Goal: Task Accomplishment & Management: Use online tool/utility

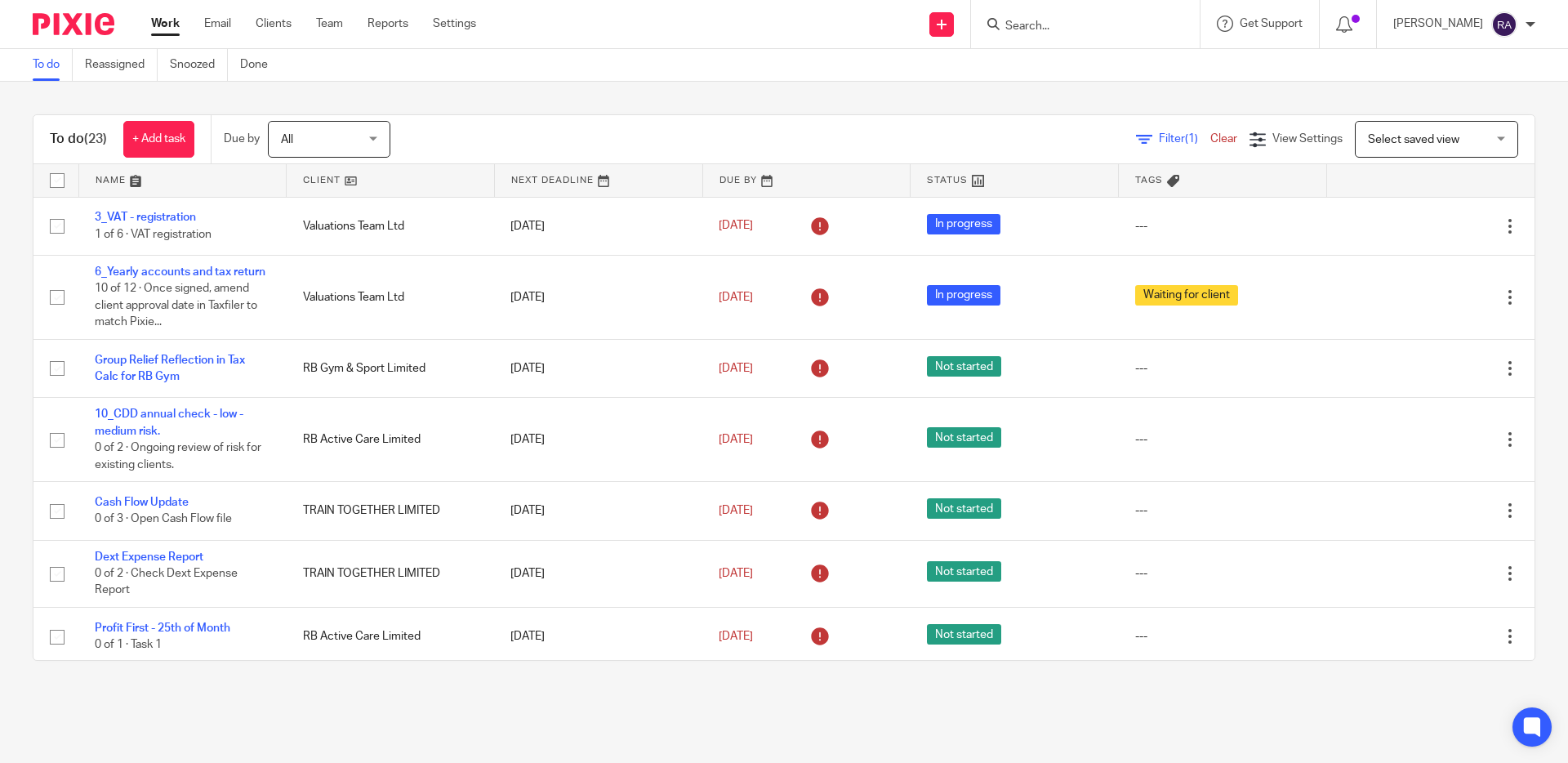
scroll to position [52, 0]
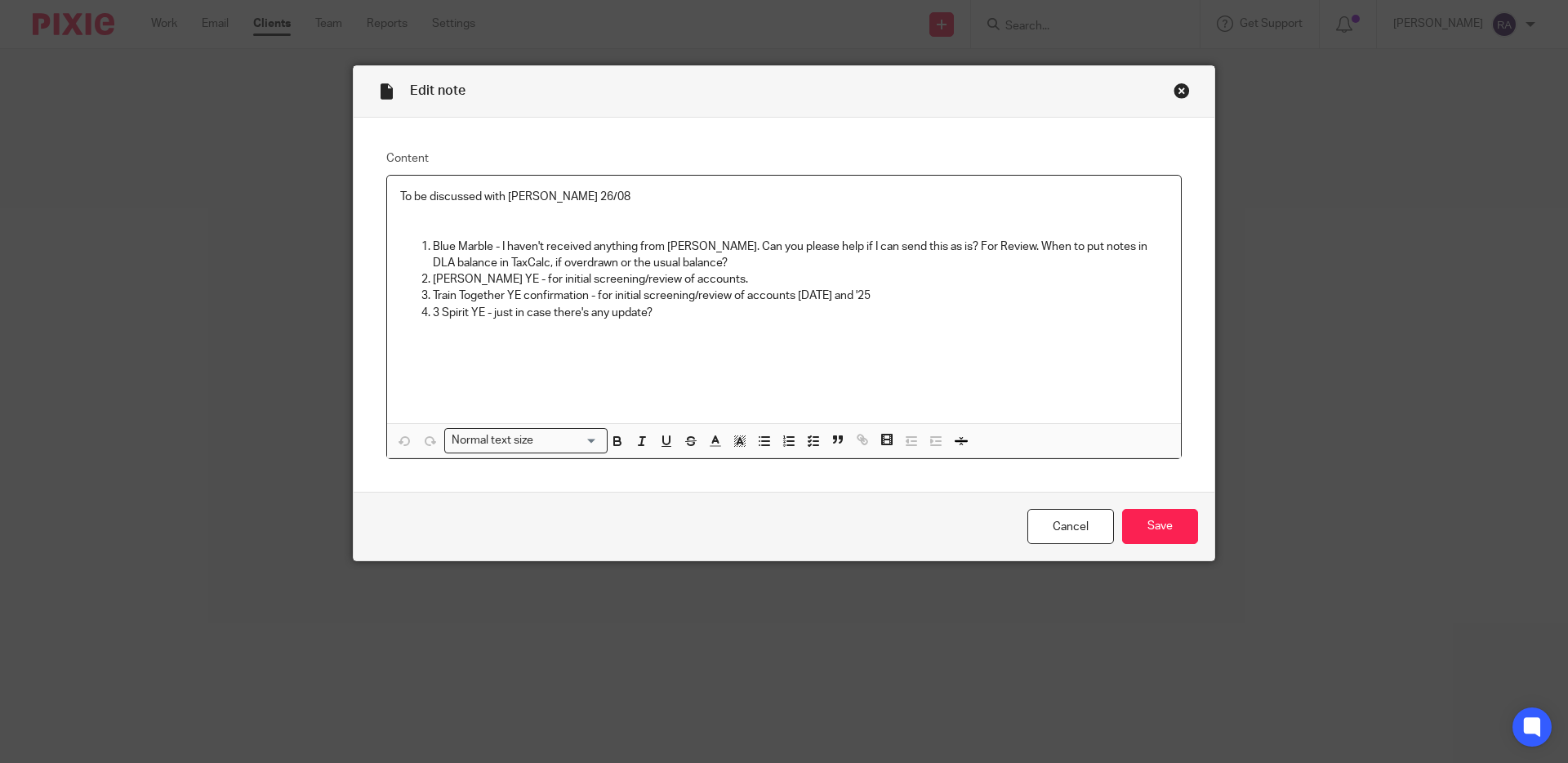
click at [655, 313] on p "3 Spirit YE - just in case there's any update?" at bounding box center [800, 313] width 735 height 17
click at [1157, 519] on input "Save" at bounding box center [1160, 527] width 76 height 35
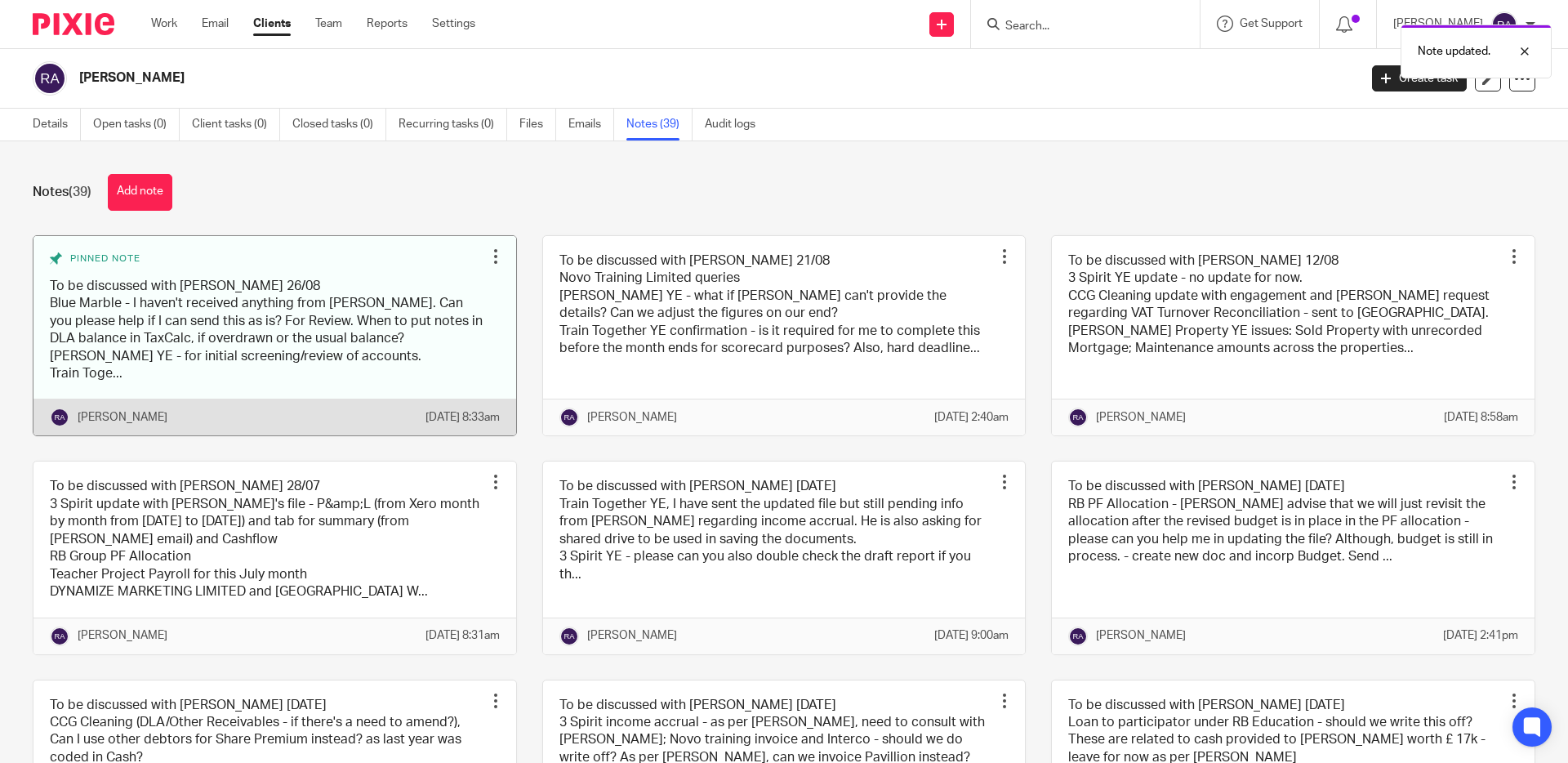
click at [377, 333] on link at bounding box center [275, 336] width 483 height 200
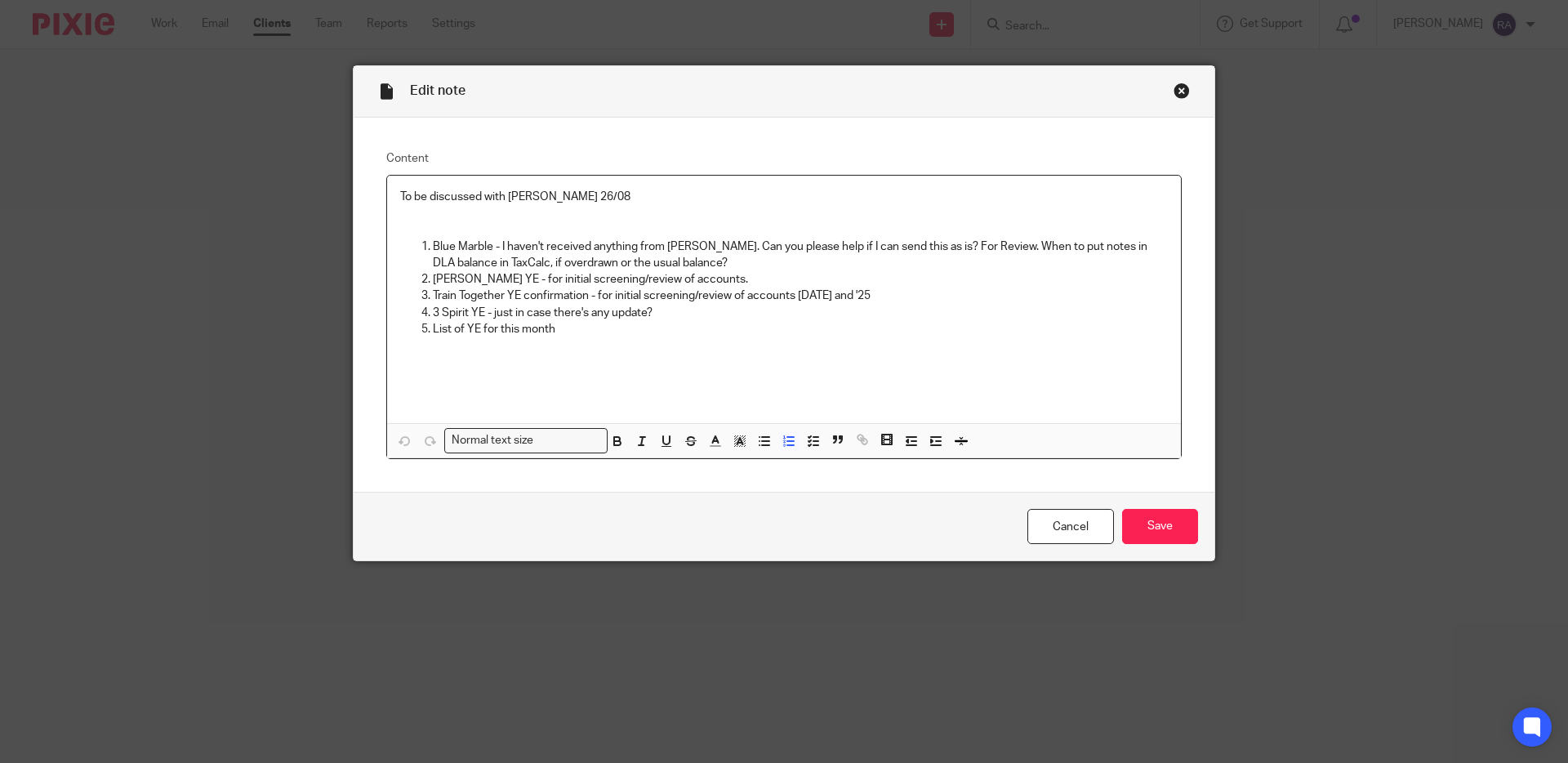
click at [550, 288] on p "Bradley's YE - for initial screening/review of accounts." at bounding box center [800, 279] width 735 height 17
click at [905, 256] on p "Blue Marble - I haven't received anything from Simon. Can you please help if I …" at bounding box center [800, 256] width 735 height 33
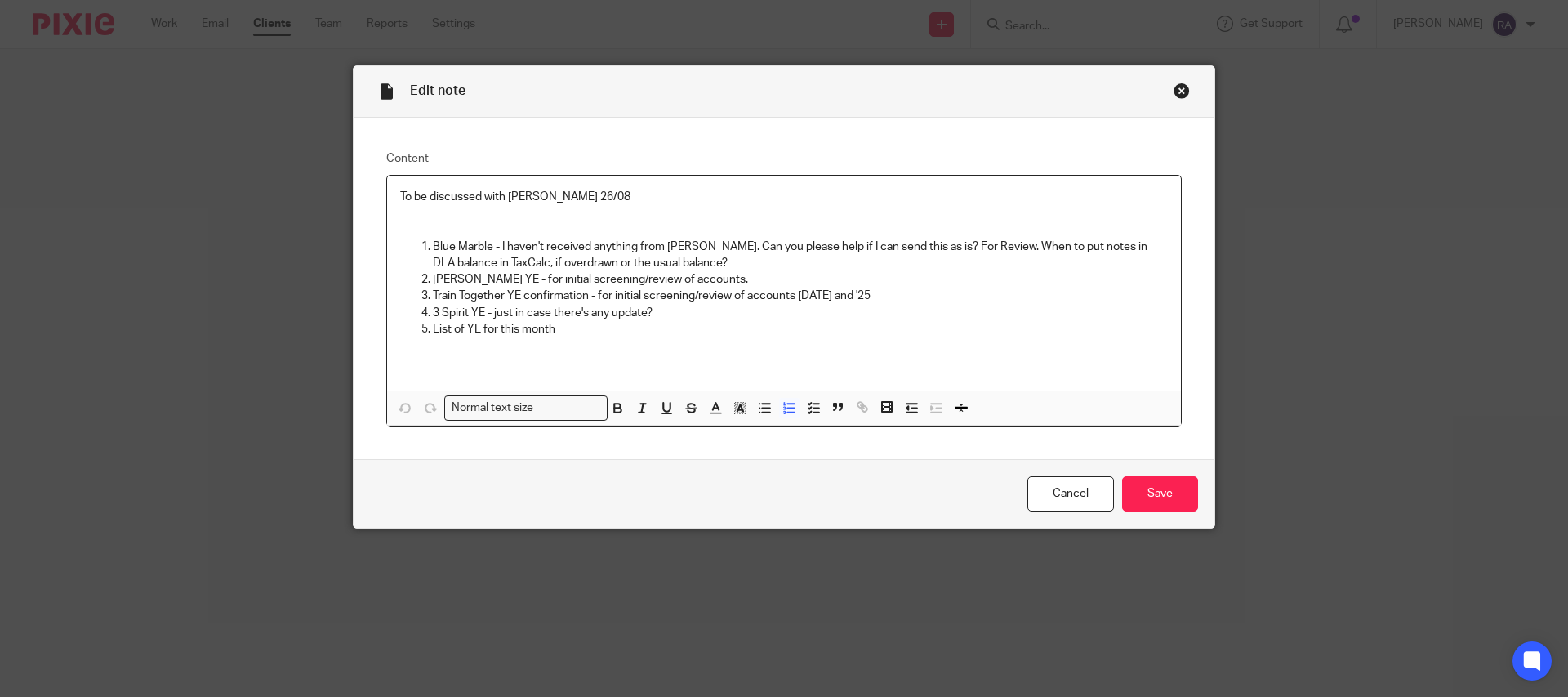
click at [680, 264] on p "Blue Marble - I haven't received anything from Simon. Can you please help if I …" at bounding box center [800, 255] width 735 height 33
click at [487, 298] on p "Train Together YE confirmation - for initial screening/review of accounts Jul '…" at bounding box center [800, 296] width 735 height 17
drag, startPoint x: 656, startPoint y: 317, endPoint x: 561, endPoint y: 320, distance: 95.0
click at [561, 314] on p "3 Spirit YE - just in case there's any update?" at bounding box center [800, 313] width 735 height 17
click at [627, 327] on p "List of YE for this month" at bounding box center [800, 329] width 735 height 17
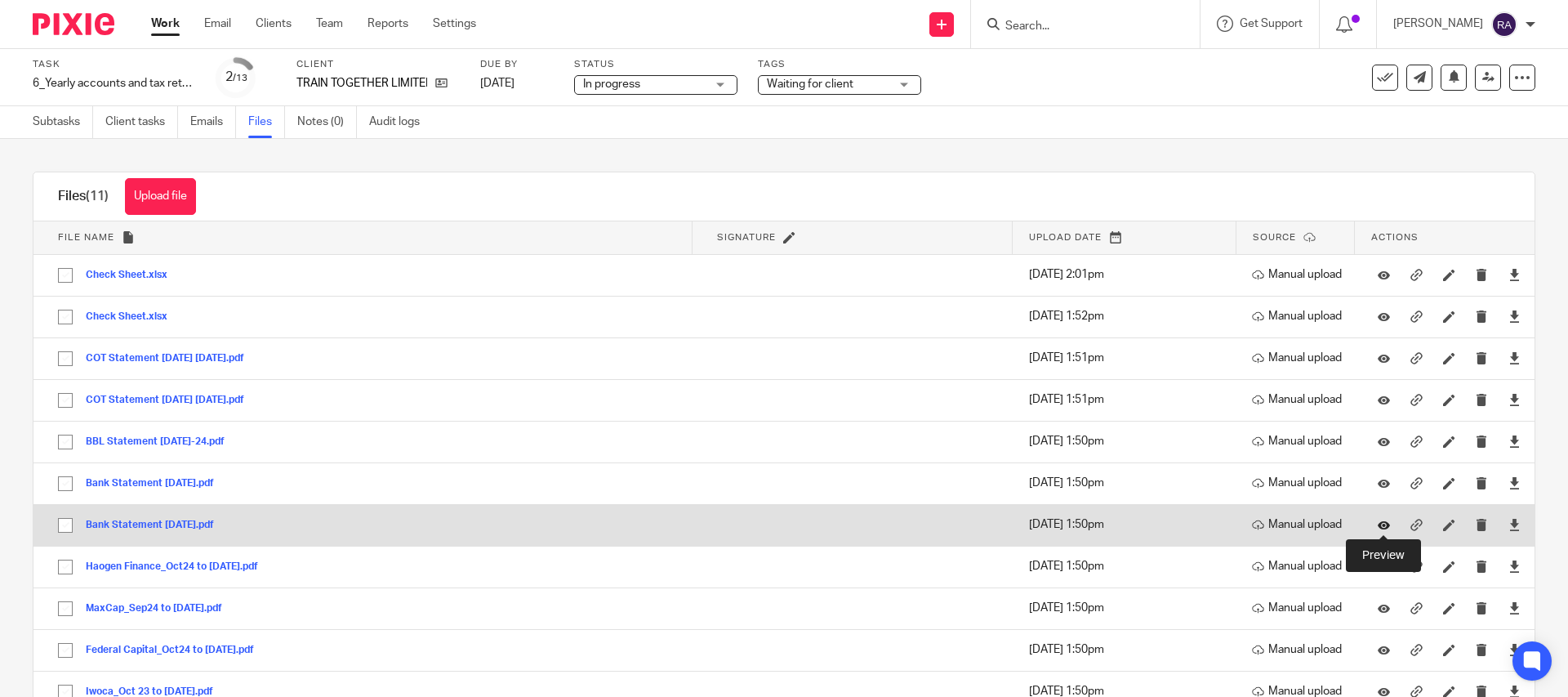
click at [1384, 525] on icon at bounding box center [1384, 525] width 12 height 12
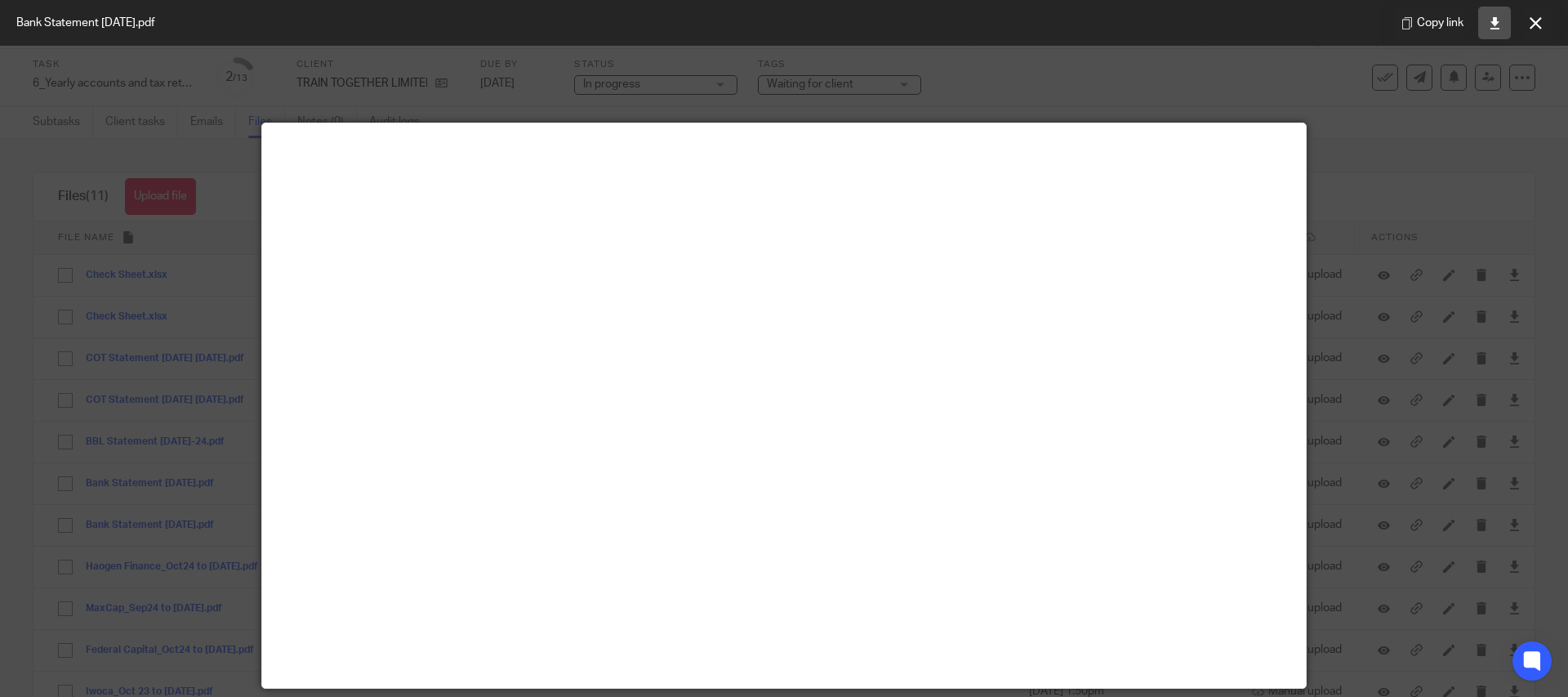
click at [1495, 29] on link at bounding box center [1493, 22] width 32 height 32
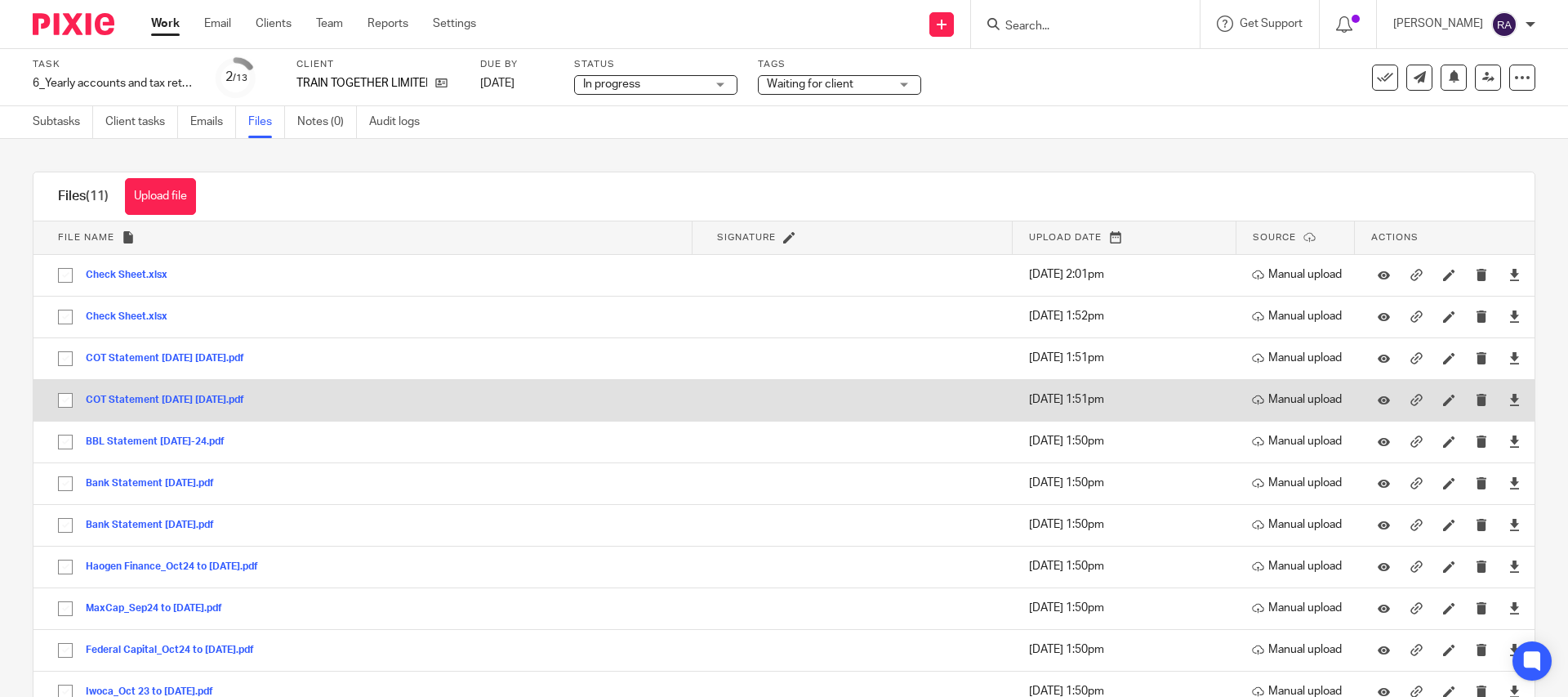
click at [241, 401] on button "COT Statement [DATE] [DATE].pdf" at bounding box center [171, 400] width 171 height 11
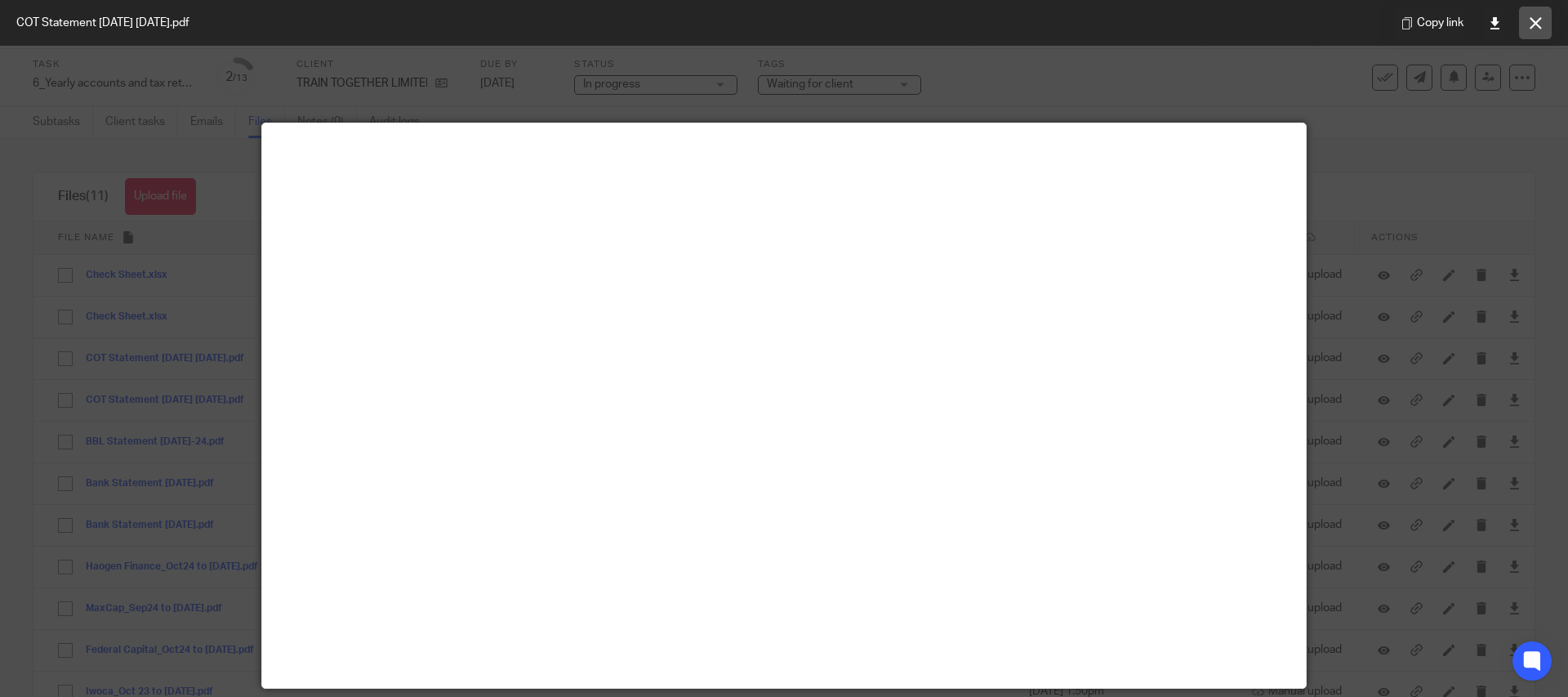
click at [1535, 20] on icon at bounding box center [1536, 24] width 12 height 12
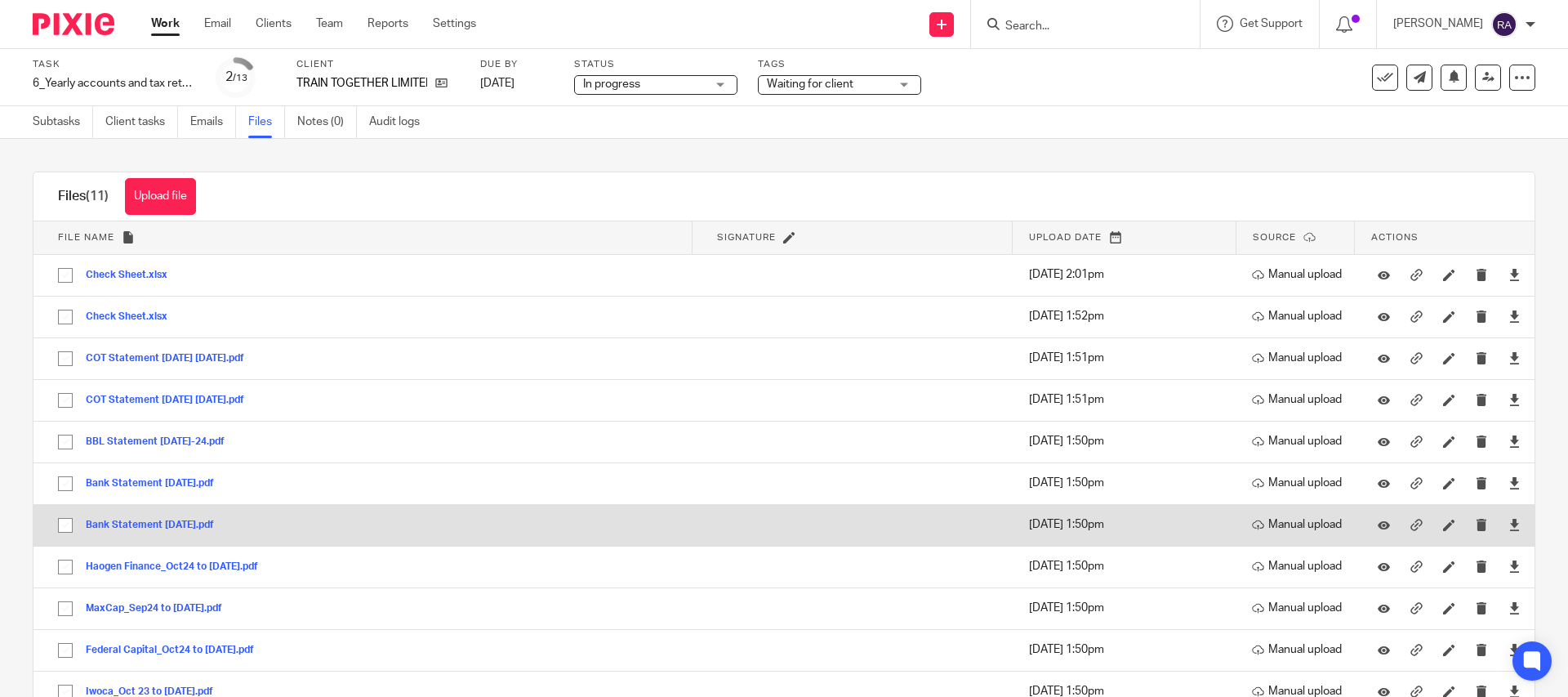
click at [171, 527] on button "Bank Statement [DATE].pdf" at bounding box center [156, 525] width 140 height 11
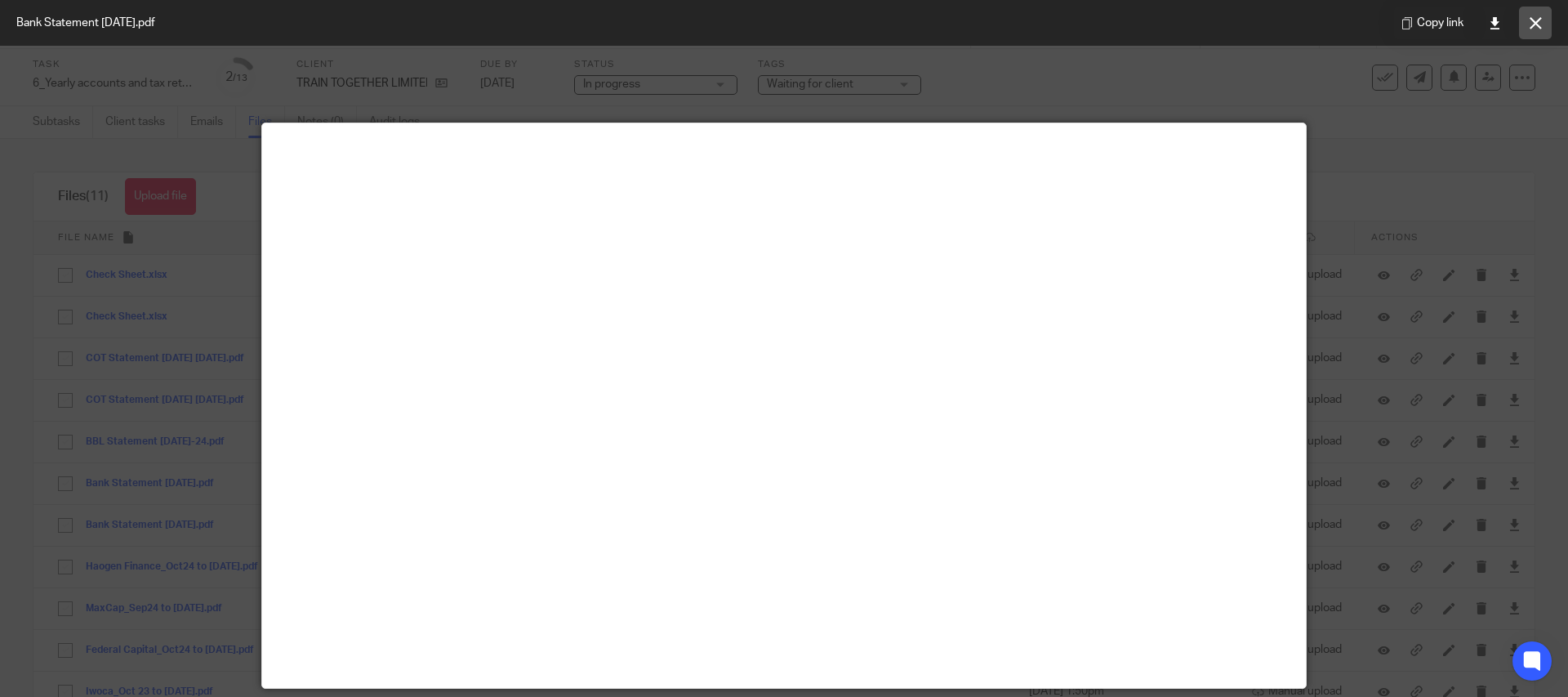
click at [1543, 27] on button at bounding box center [1535, 22] width 32 height 32
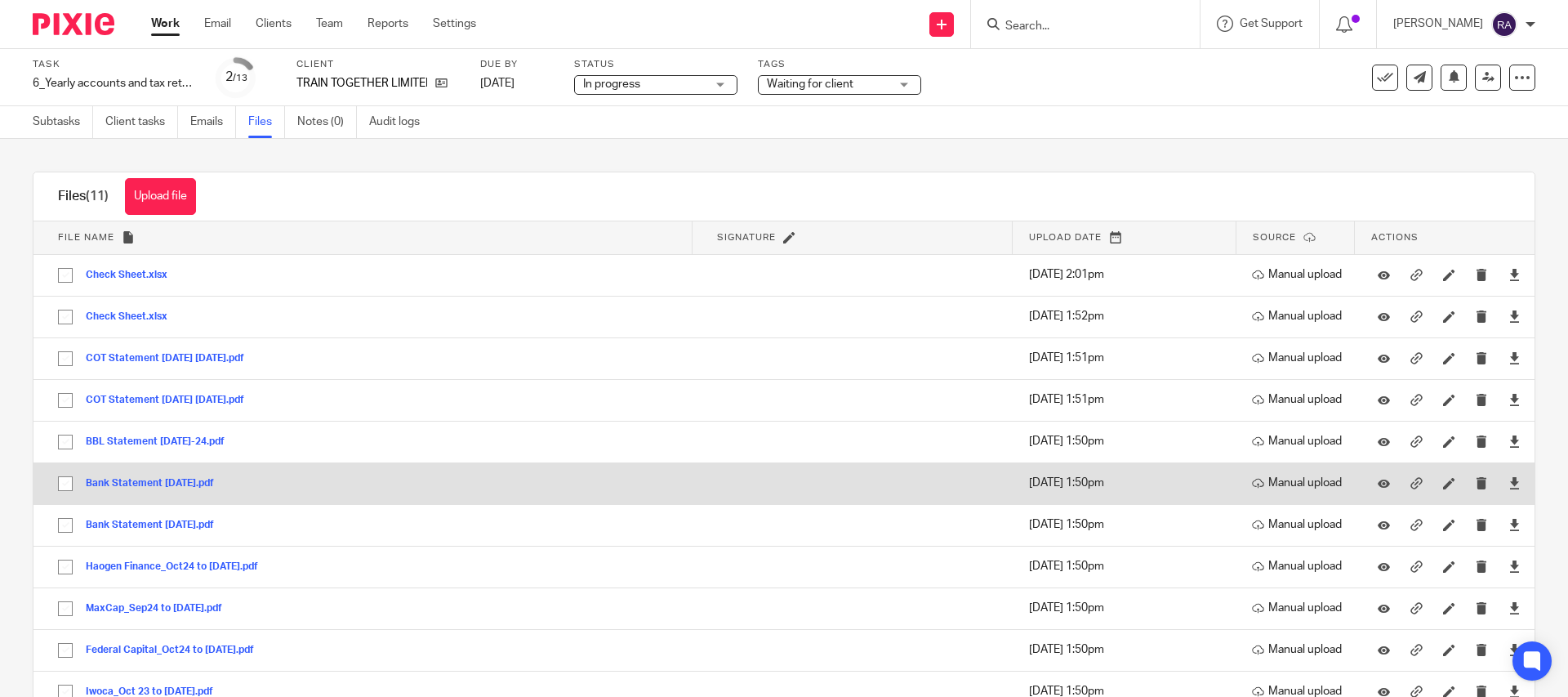
click at [175, 475] on div "Bank Statement [DATE].pdf" at bounding box center [156, 483] width 140 height 17
click at [172, 486] on button "Bank Statement [DATE].pdf" at bounding box center [156, 483] width 140 height 11
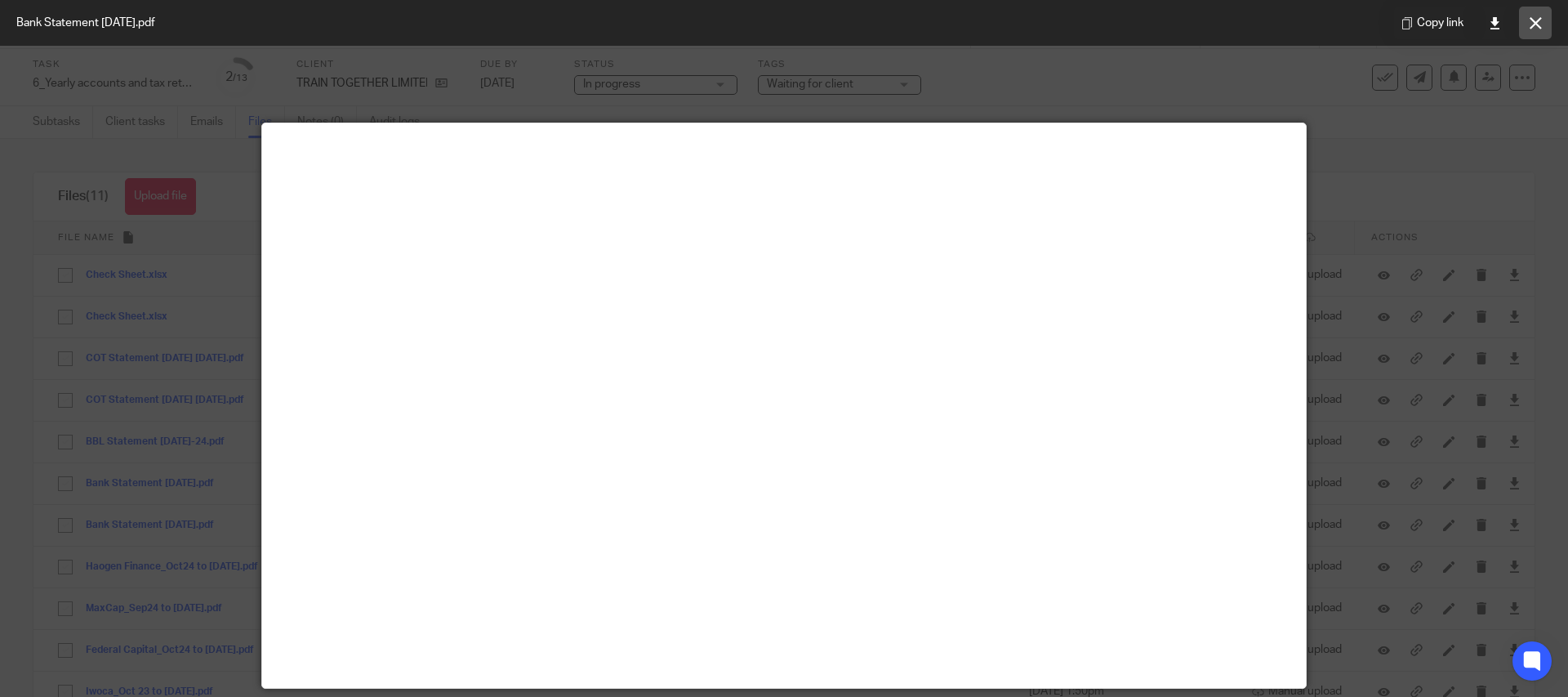
click at [1530, 22] on icon at bounding box center [1536, 24] width 12 height 12
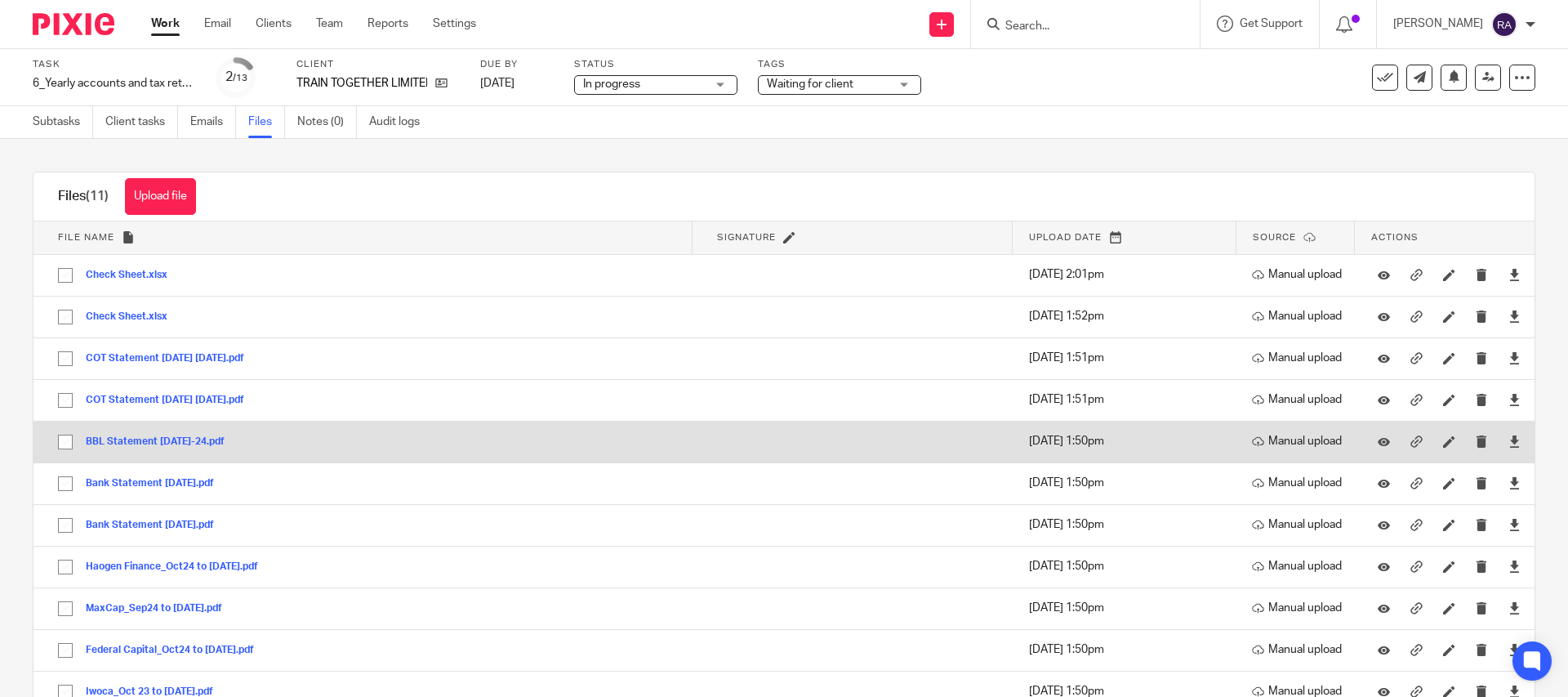
click at [178, 441] on button "BBL Statement [DATE]-24.pdf" at bounding box center [161, 442] width 151 height 11
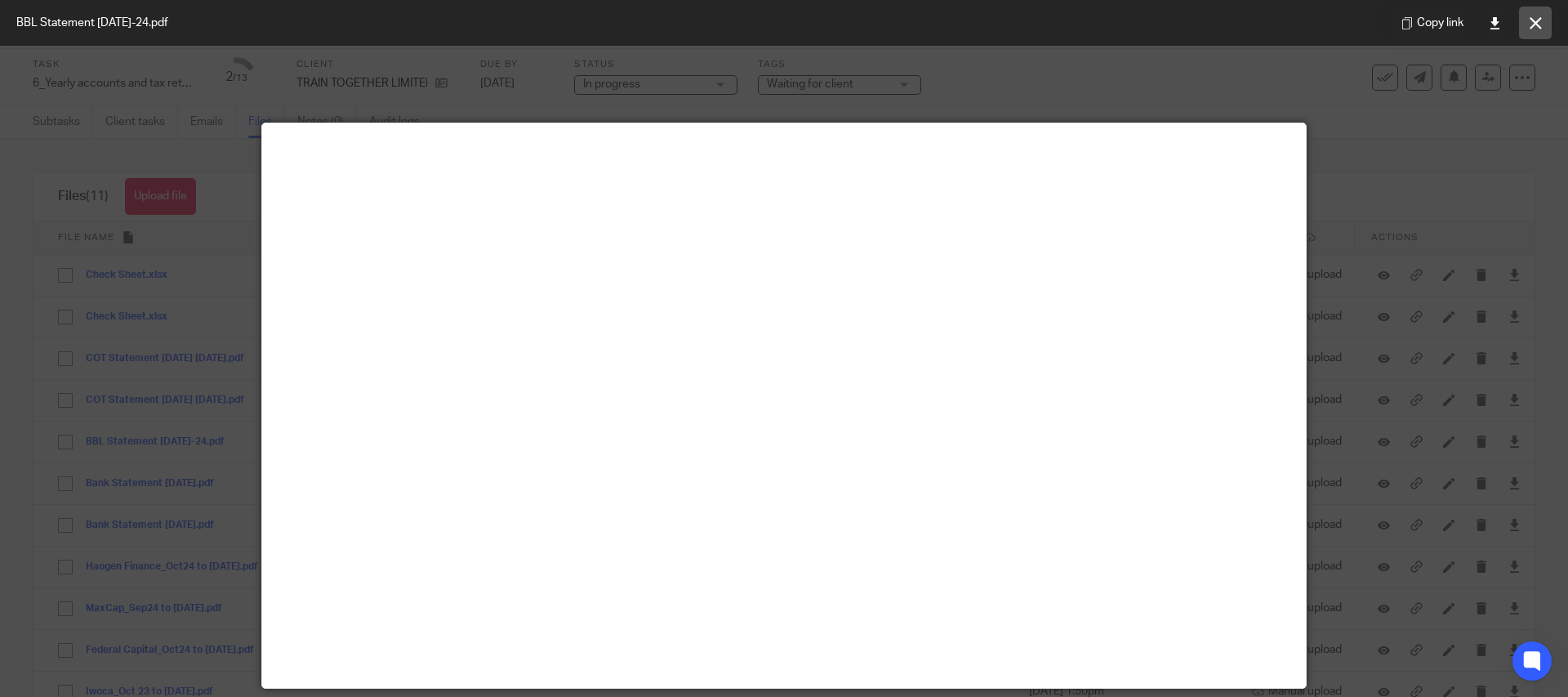
click at [1534, 19] on icon at bounding box center [1536, 24] width 12 height 12
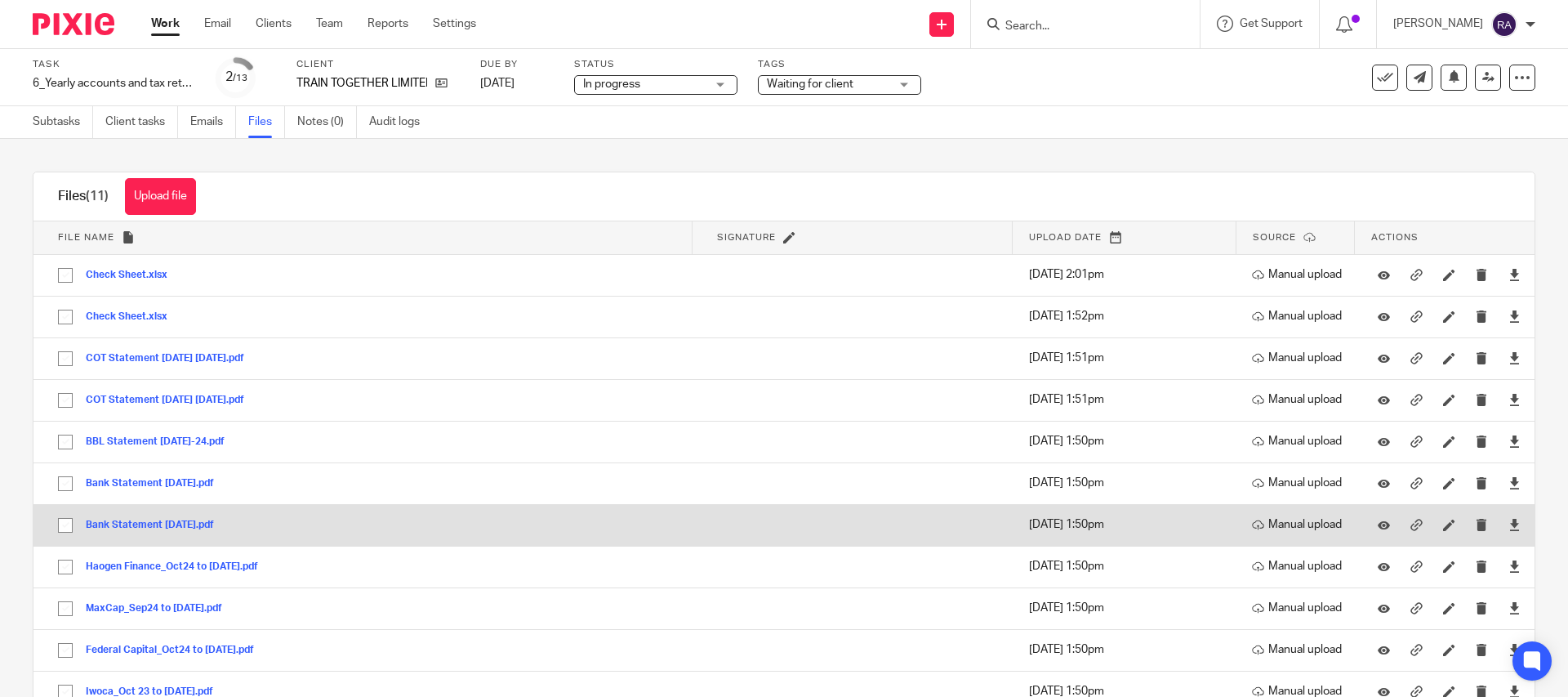
click at [206, 523] on button "Bank Statement [DATE].pdf" at bounding box center [156, 525] width 140 height 11
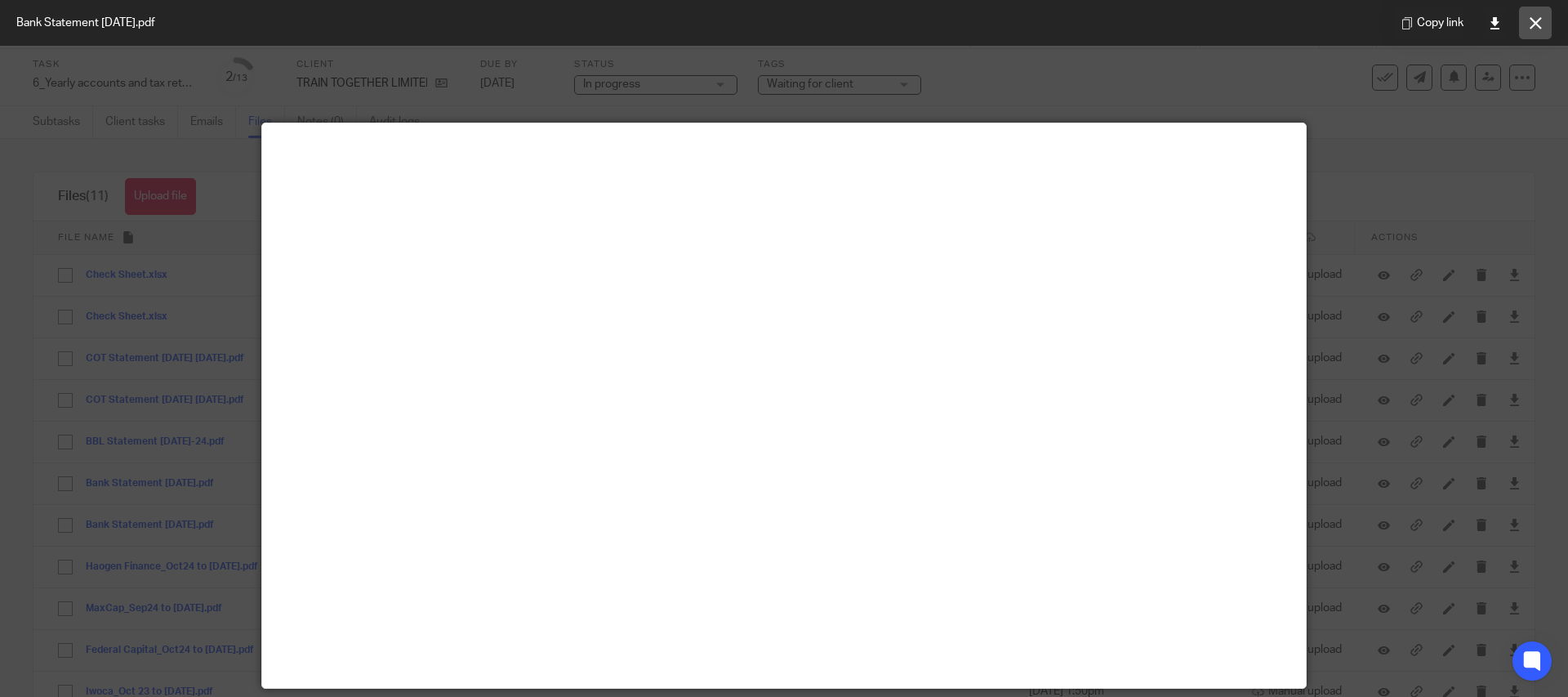
click at [1543, 20] on button at bounding box center [1535, 22] width 32 height 32
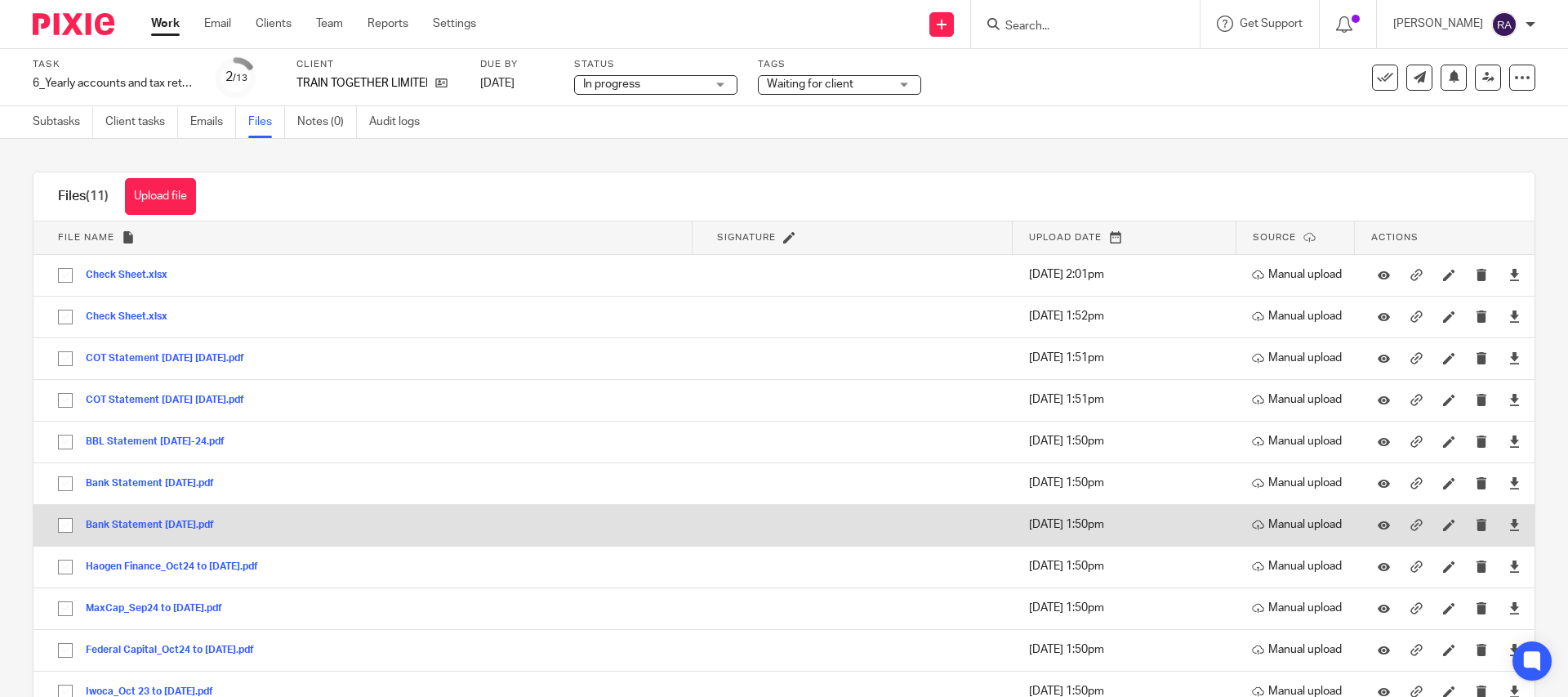
click at [168, 524] on button "Bank Statement [DATE].pdf" at bounding box center [156, 525] width 140 height 11
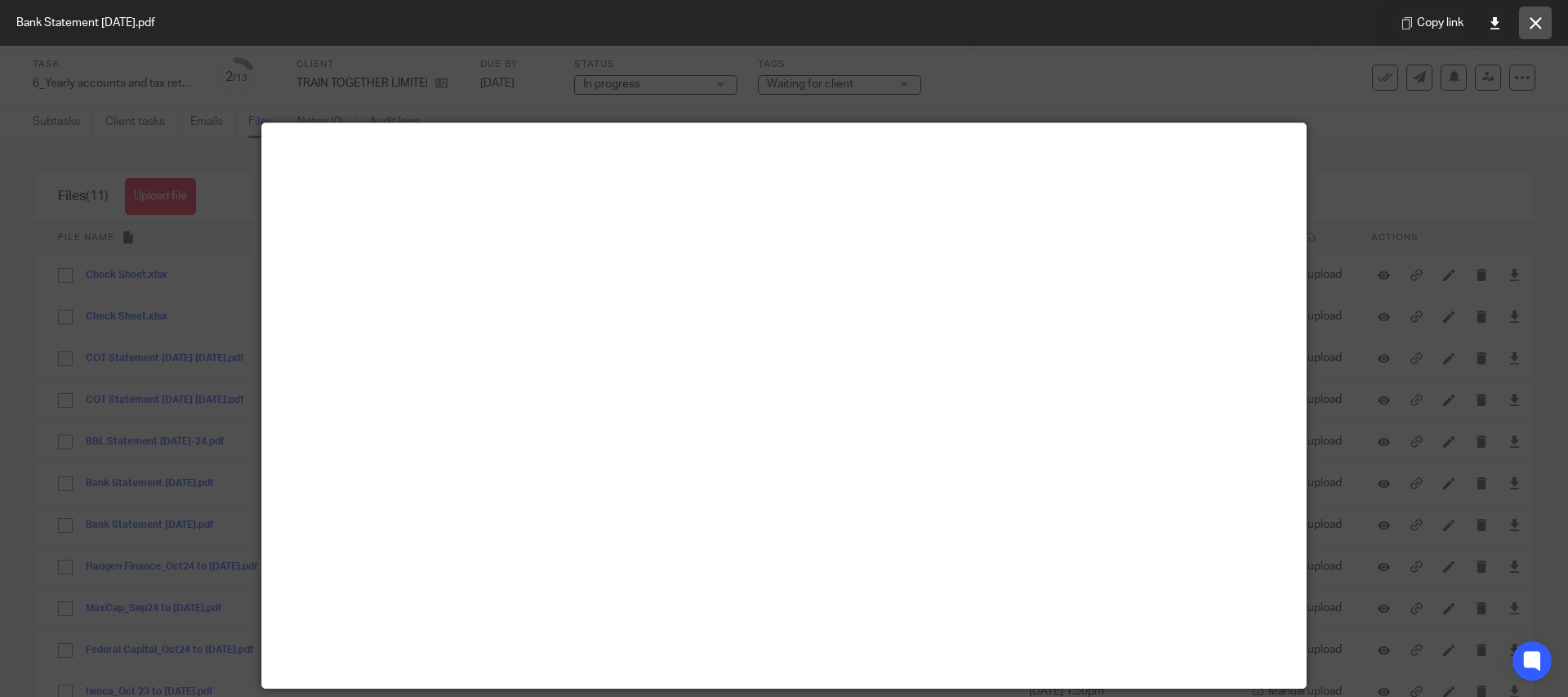
click at [1537, 31] on button at bounding box center [1535, 22] width 32 height 32
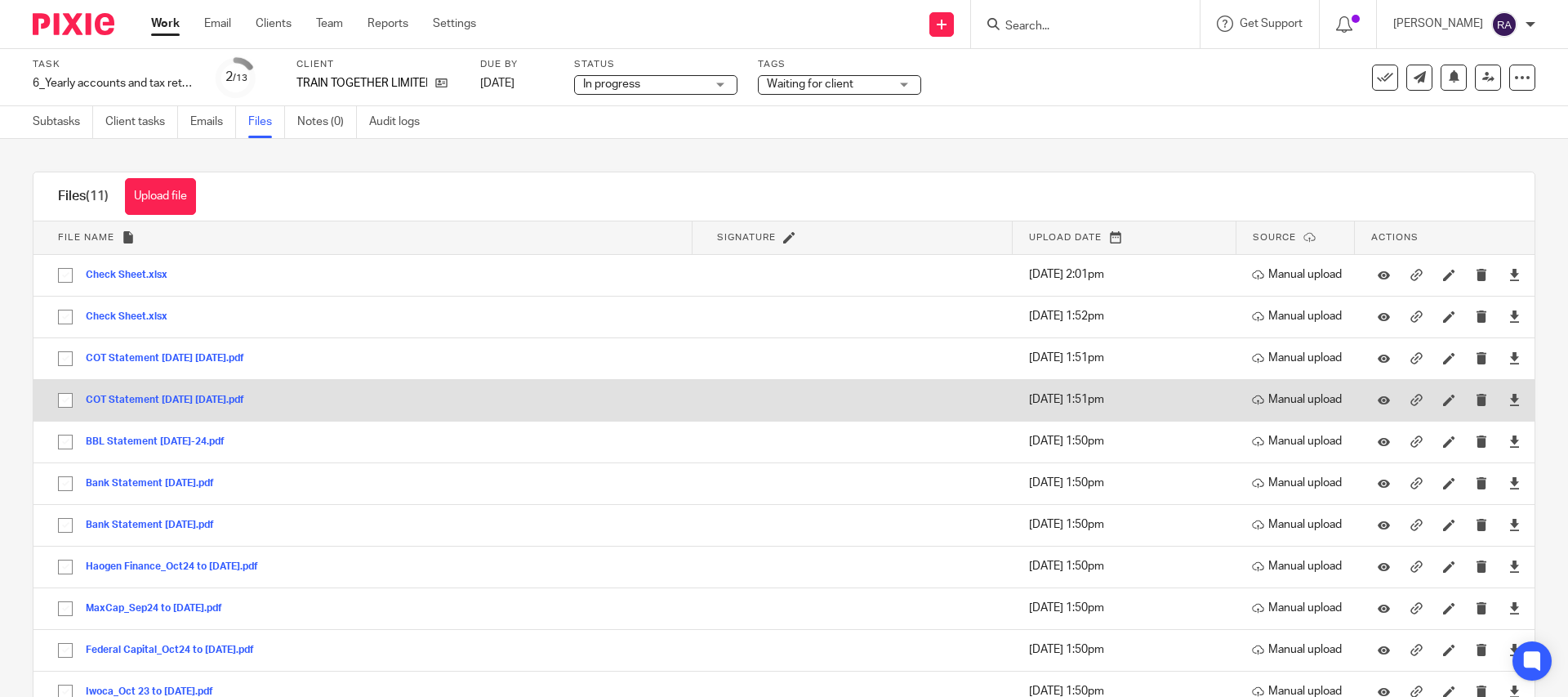
click at [247, 399] on button "COT Statement [DATE] [DATE].pdf" at bounding box center [171, 400] width 171 height 11
